Goal: Task Accomplishment & Management: Use online tool/utility

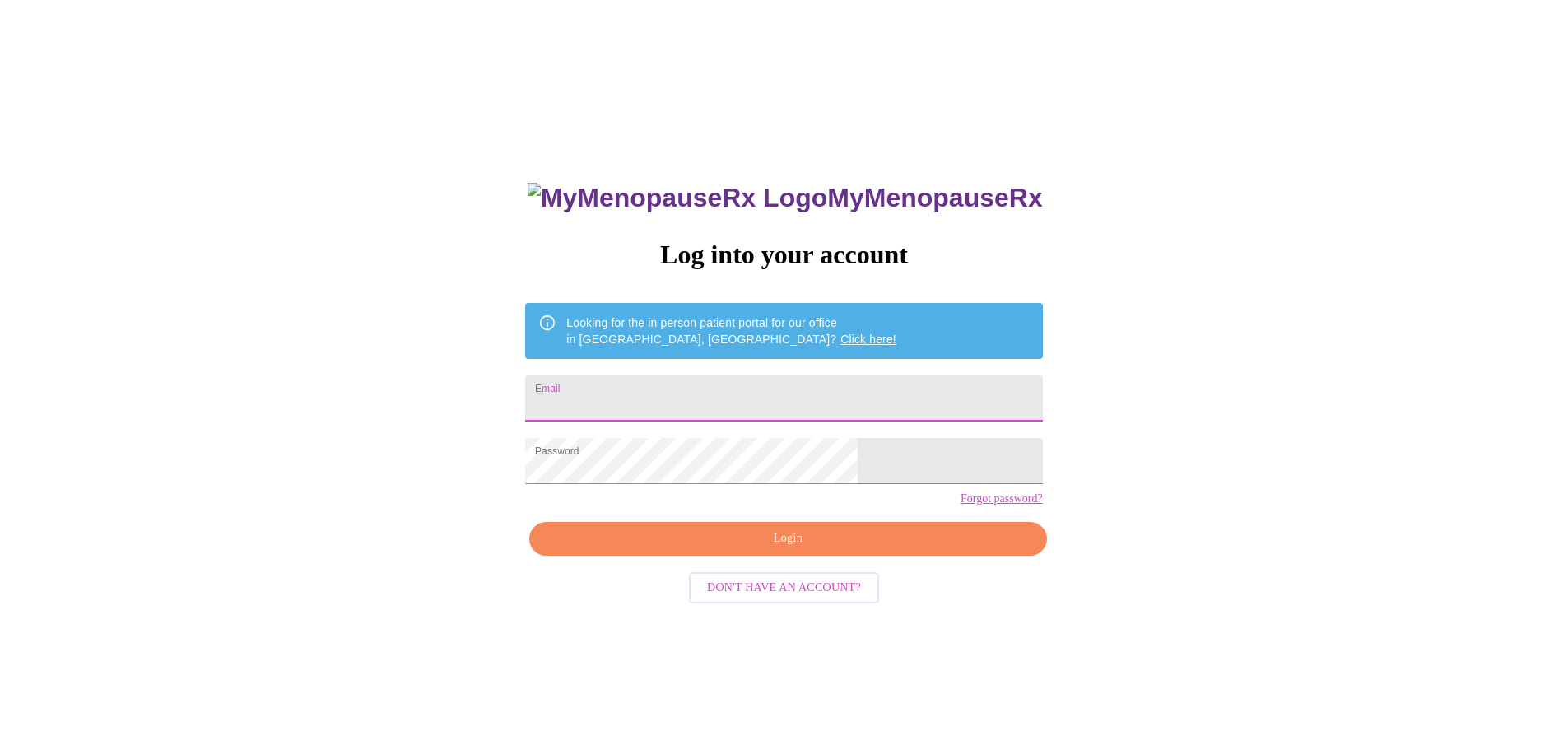
click at [695, 390] on input "Email" at bounding box center [783, 398] width 517 height 46
type input "julie_wool@yahoo.com"
click at [791, 549] on span "Login" at bounding box center [788, 539] width 479 height 21
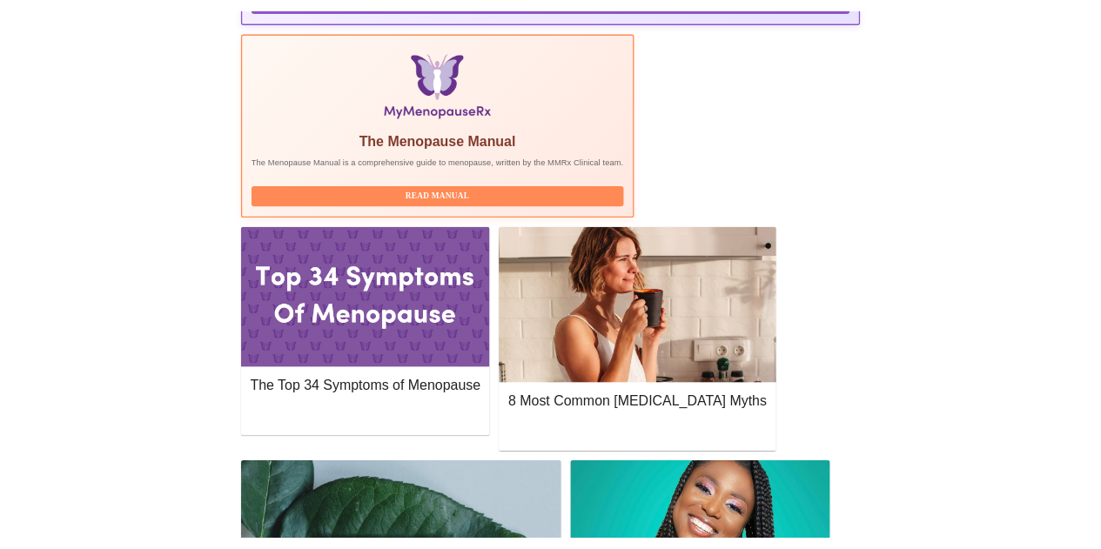
scroll to position [609, 0]
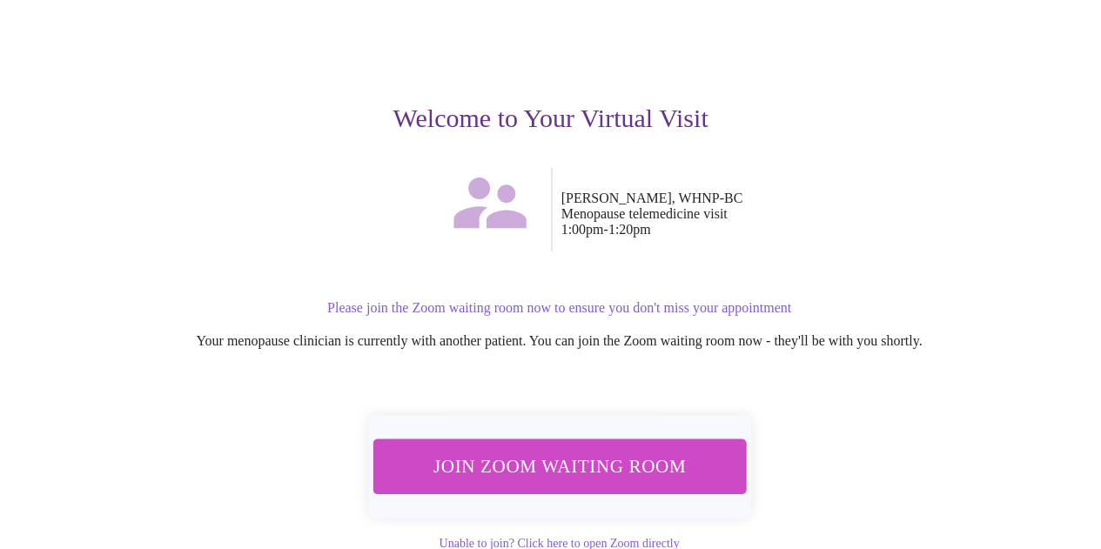
scroll to position [176, 0]
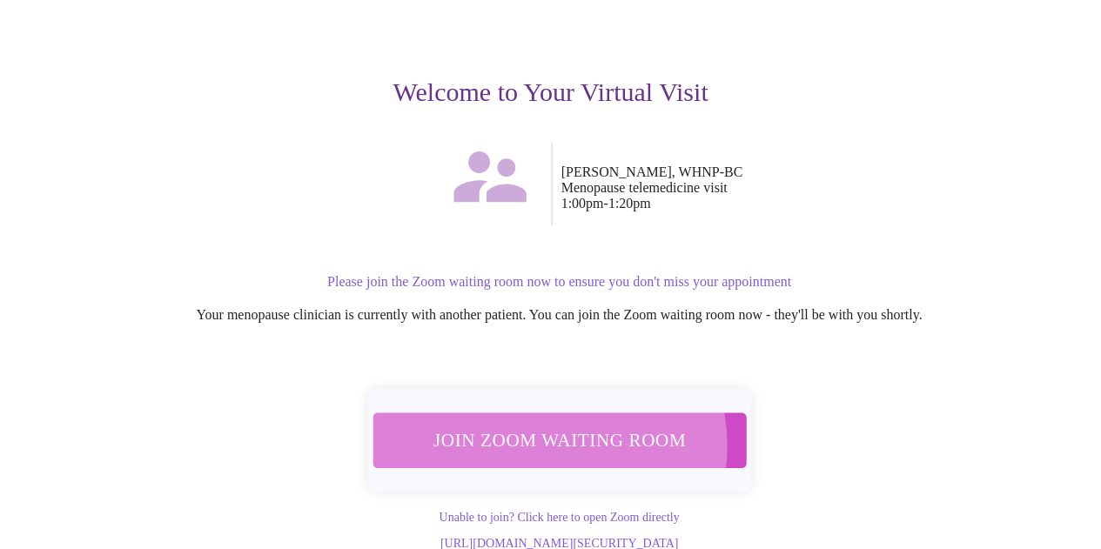
click at [549, 424] on span "Join Zoom Waiting Room" at bounding box center [558, 440] width 327 height 32
